Goal: Check status

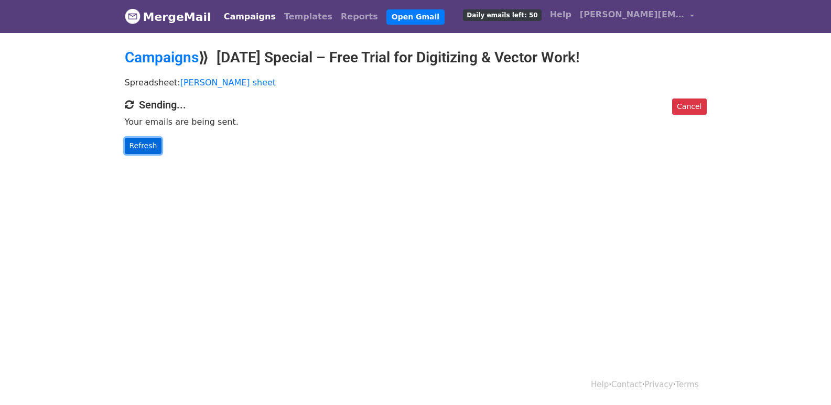
click at [133, 148] on link "Refresh" at bounding box center [143, 146] width 37 height 16
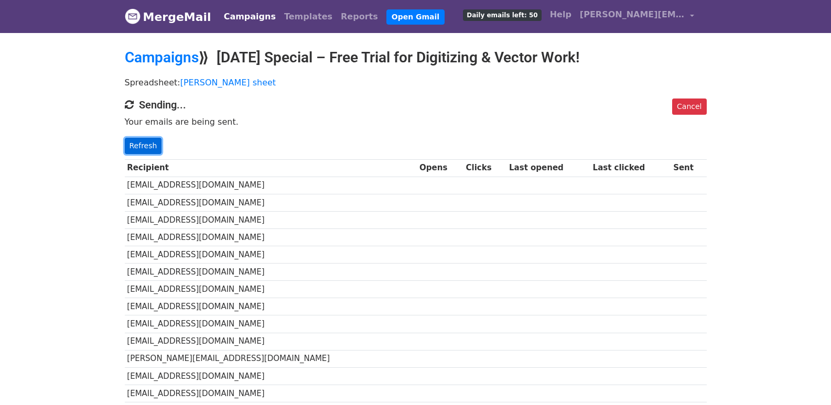
click at [139, 145] on link "Refresh" at bounding box center [143, 146] width 37 height 16
click at [139, 143] on link "Refresh" at bounding box center [143, 146] width 37 height 16
click at [143, 146] on link "Refresh" at bounding box center [143, 146] width 37 height 16
click at [137, 145] on link "Refresh" at bounding box center [143, 146] width 37 height 16
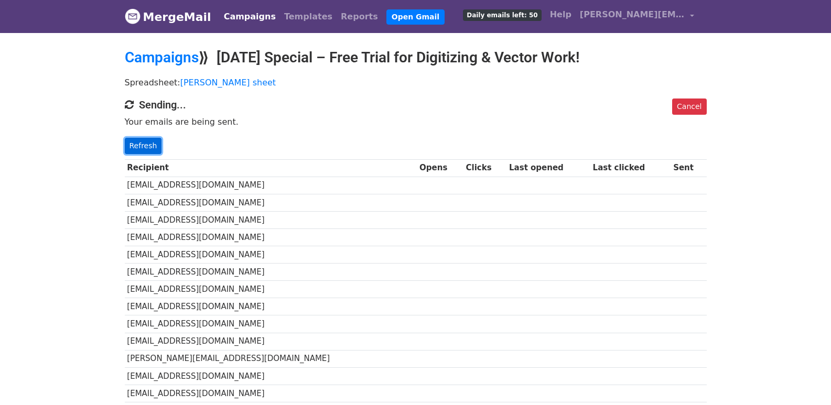
click at [153, 148] on link "Refresh" at bounding box center [143, 146] width 37 height 16
click at [154, 145] on link "Refresh" at bounding box center [143, 146] width 37 height 16
